Goal: Task Accomplishment & Management: Manage account settings

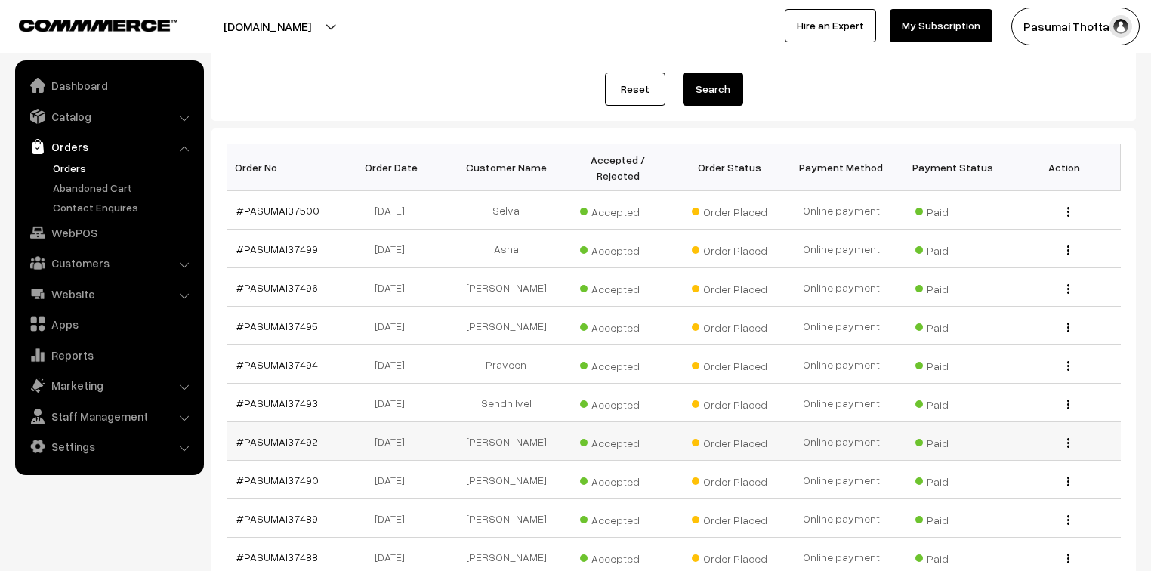
scroll to position [36, 0]
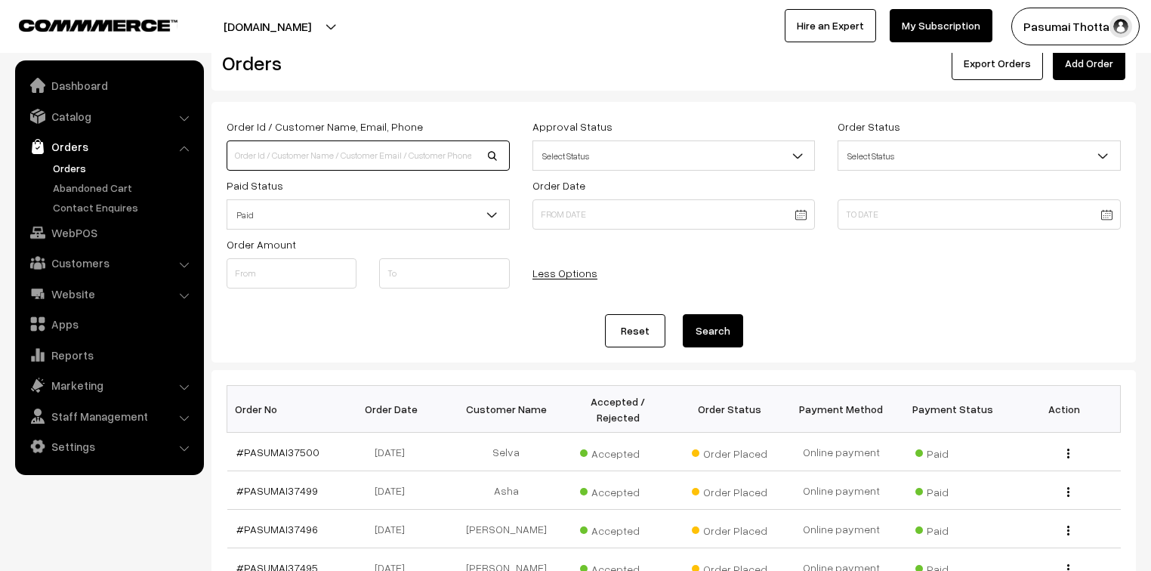
click at [296, 163] on input at bounding box center [368, 155] width 283 height 30
type input "9677367040"
click at [683, 314] on button "Search" at bounding box center [713, 330] width 60 height 33
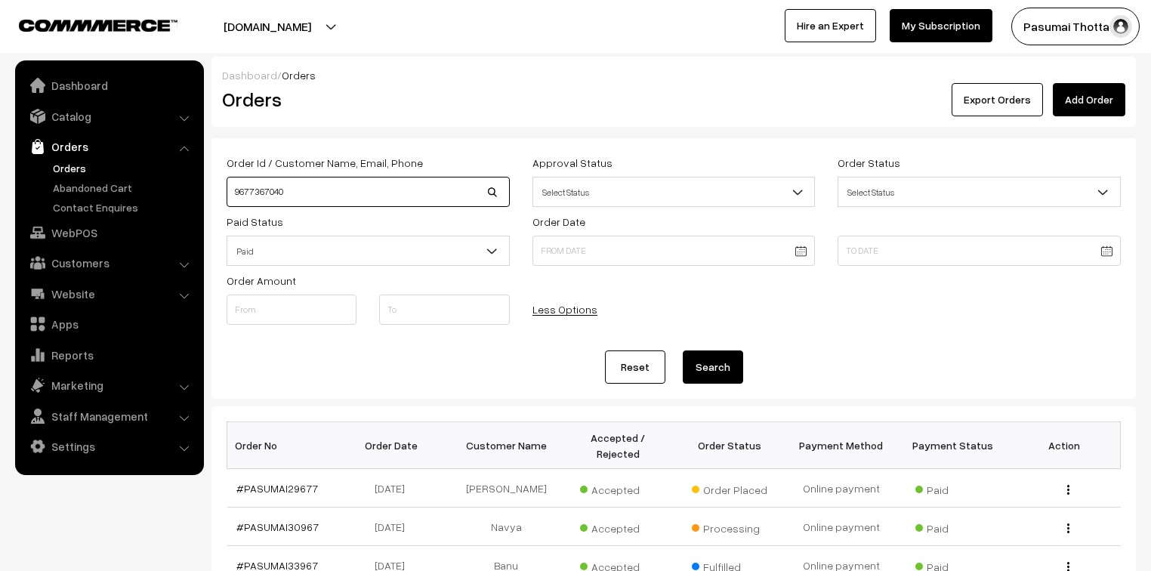
click at [294, 190] on input "9677367040" at bounding box center [368, 192] width 283 height 30
click at [730, 362] on button "Search" at bounding box center [713, 366] width 60 height 33
drag, startPoint x: 293, startPoint y: 191, endPoint x: 175, endPoint y: 181, distance: 118.2
click at [175, 181] on body "Thank you for showing interest. Our team will call you shortly. Close pasumaith…" at bounding box center [575, 521] width 1151 height 1043
type input "lakshmi"
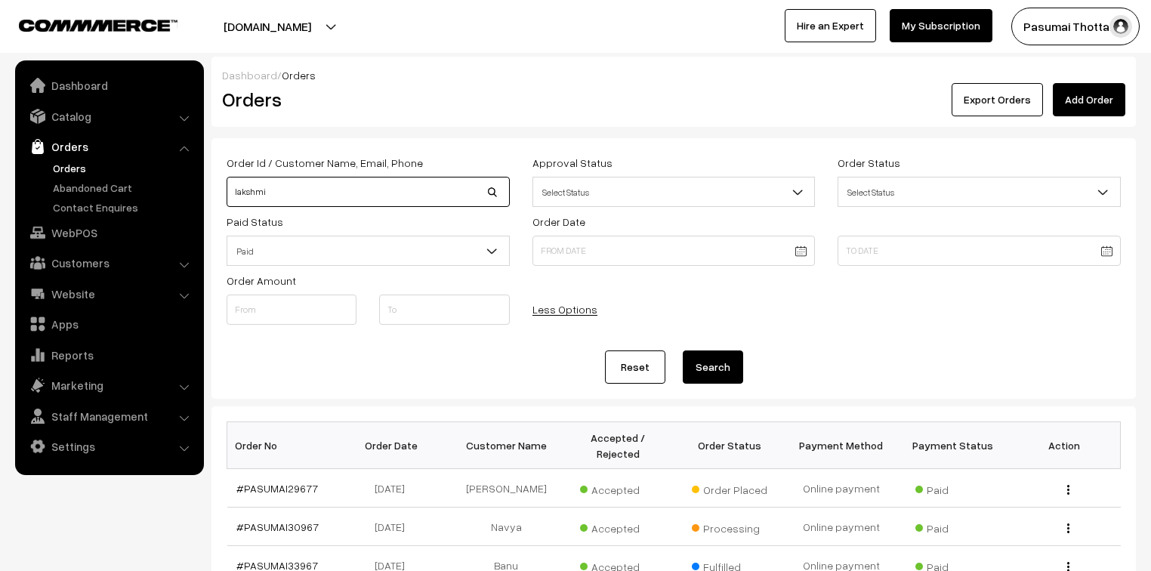
click at [683, 350] on button "Search" at bounding box center [713, 366] width 60 height 33
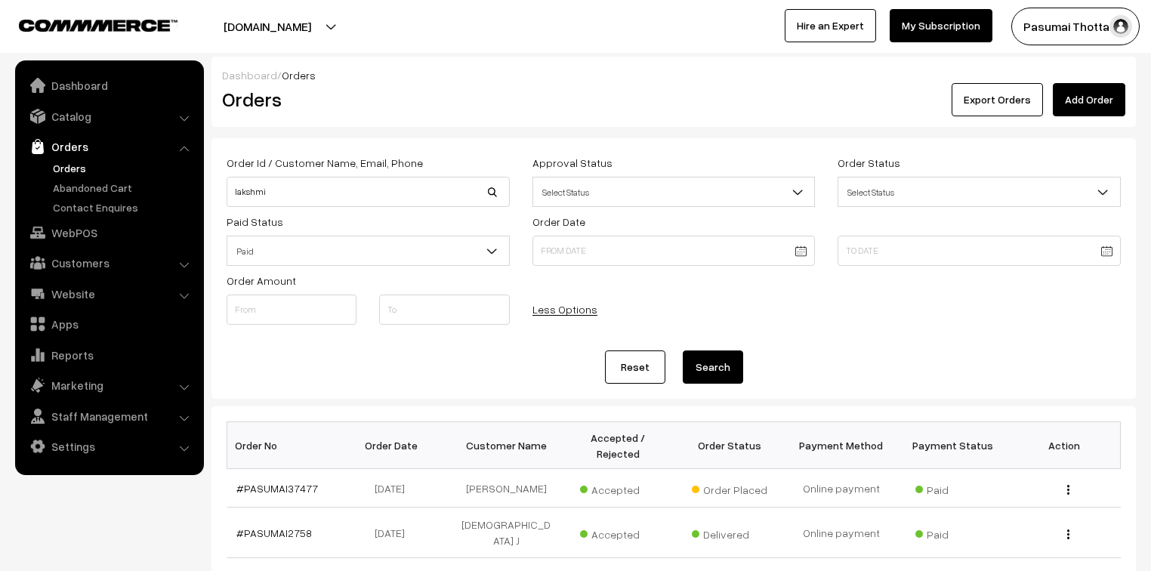
click at [729, 374] on button "Search" at bounding box center [713, 366] width 60 height 33
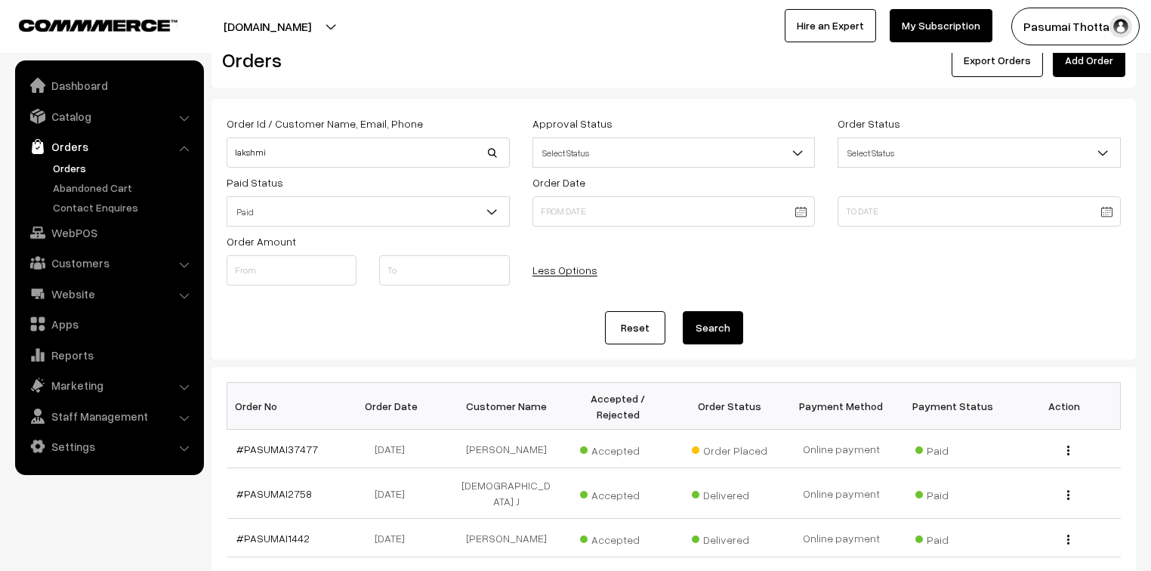
scroll to position [60, 0]
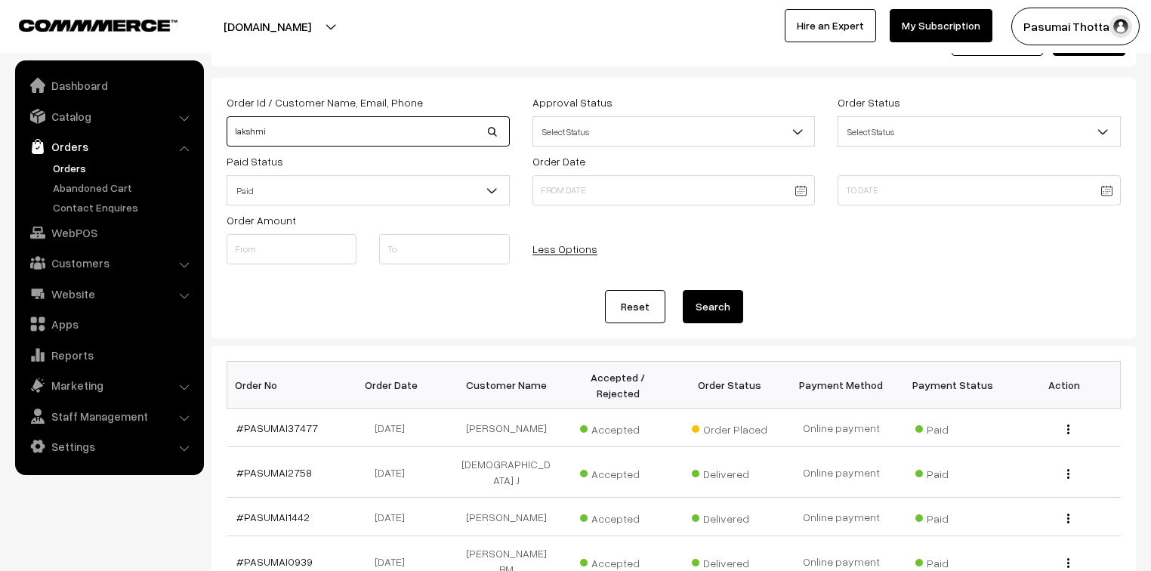
click at [278, 128] on input "lakshmi" at bounding box center [368, 131] width 283 height 30
type input "lakshmi K"
click at [683, 290] on button "Search" at bounding box center [713, 306] width 60 height 33
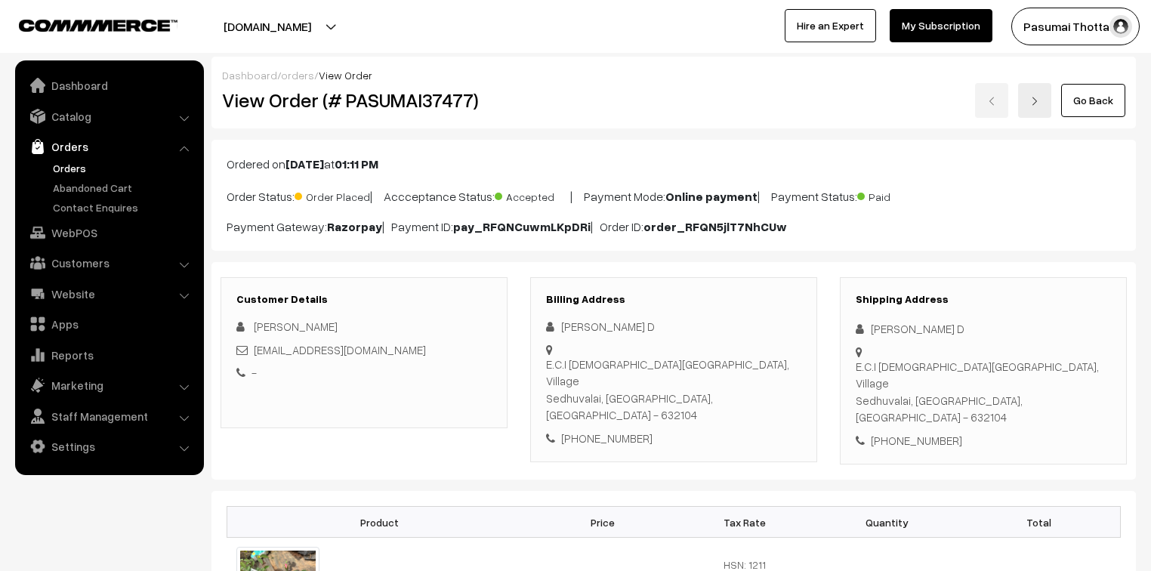
scroll to position [60, 0]
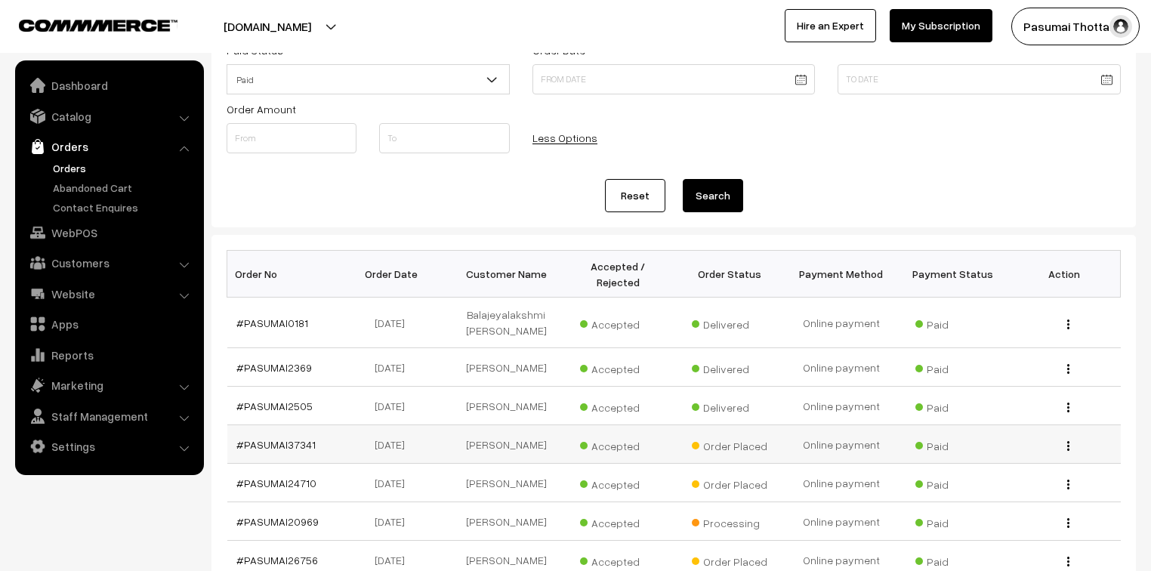
scroll to position [242, 0]
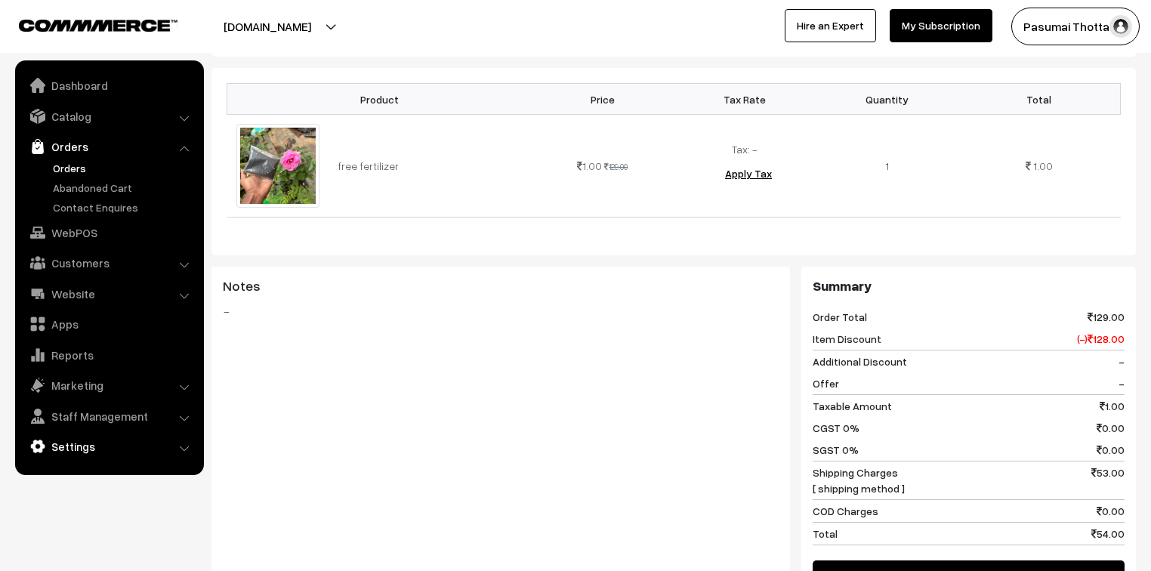
scroll to position [676, 0]
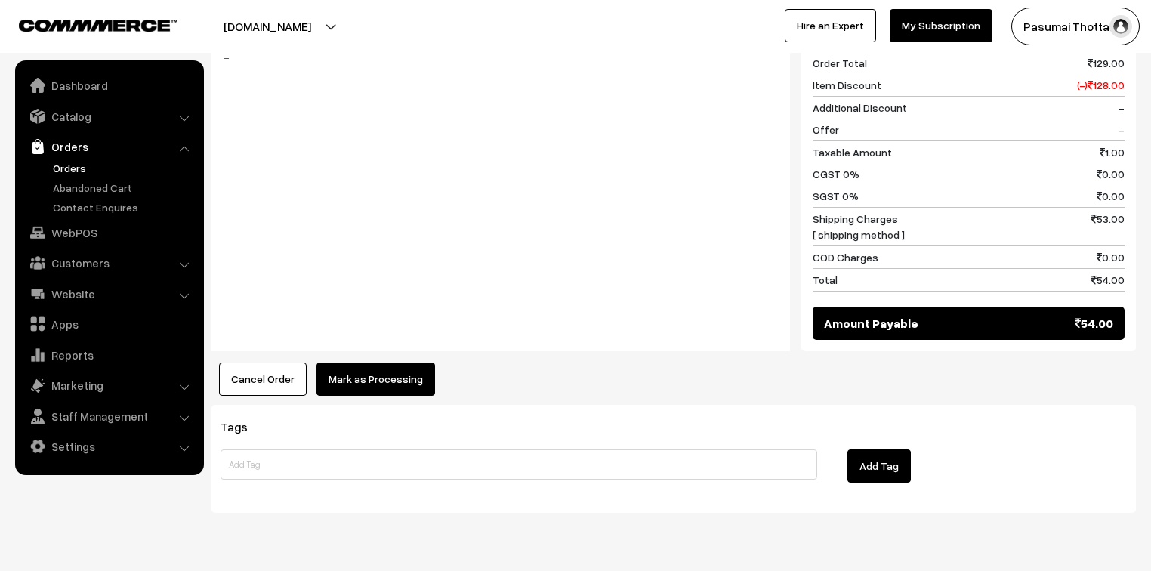
drag, startPoint x: 449, startPoint y: 331, endPoint x: 390, endPoint y: 333, distance: 58.9
click at [445, 362] on div "Cancel Order × Cancel Order Are you sure, you want to cancel this order? Close …" at bounding box center [673, 378] width 924 height 33
click at [390, 362] on button "Mark as Processing" at bounding box center [375, 378] width 119 height 33
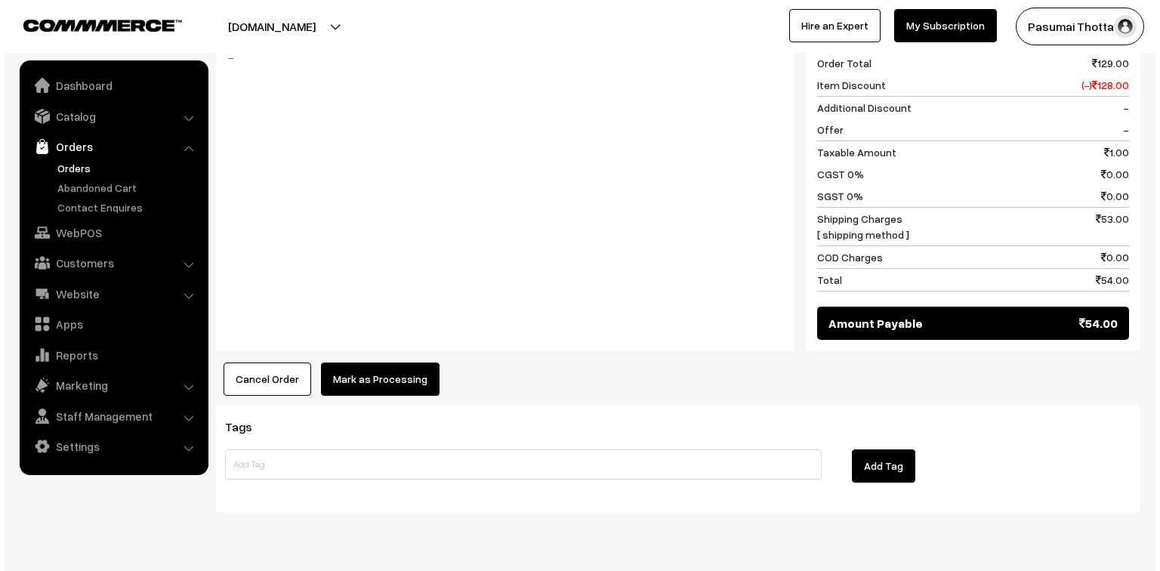
scroll to position [678, 0]
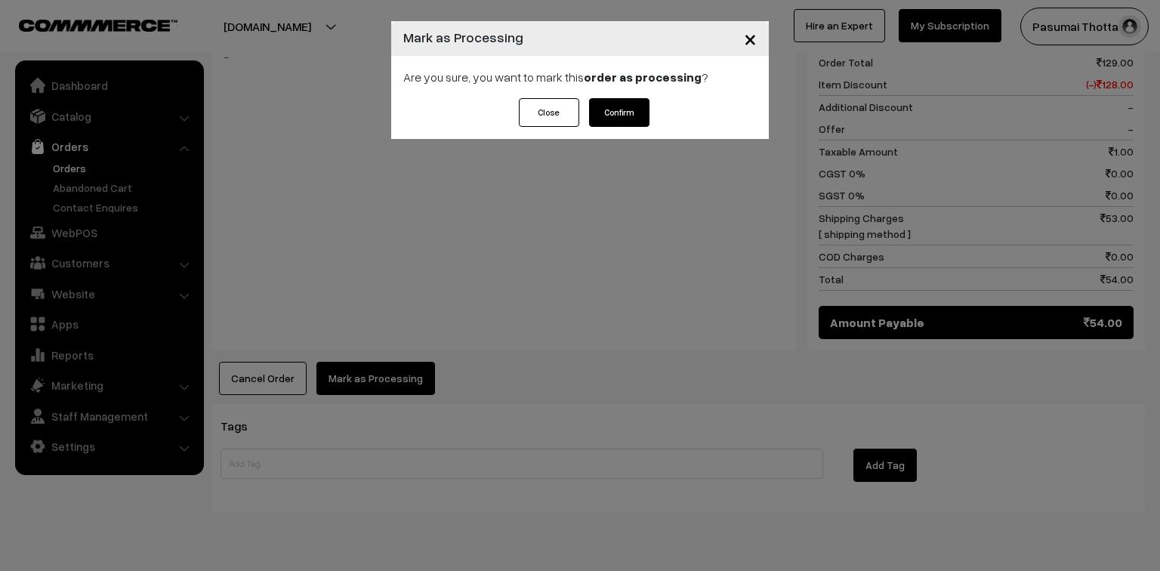
click at [591, 122] on button "Confirm" at bounding box center [619, 112] width 60 height 29
